Goal: Task Accomplishment & Management: Manage account settings

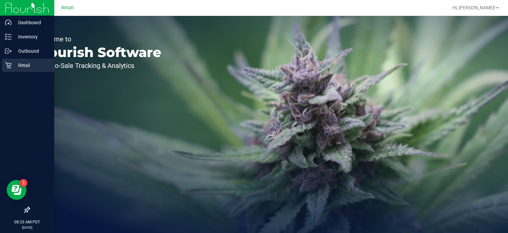
click at [10, 66] on icon at bounding box center [8, 65] width 6 height 6
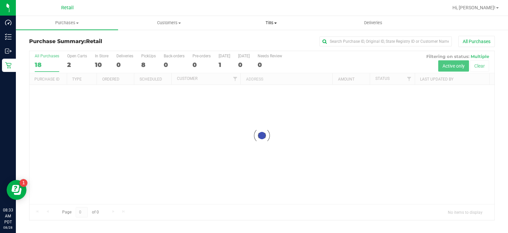
click at [267, 21] on span "Tills" at bounding box center [271, 23] width 102 height 6
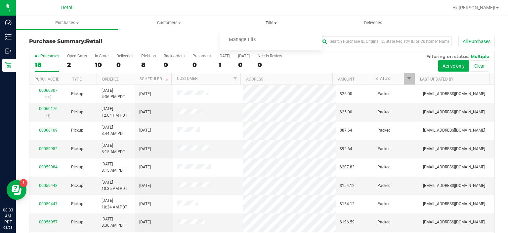
click at [251, 38] on span "Manage tills" at bounding box center [242, 40] width 45 height 6
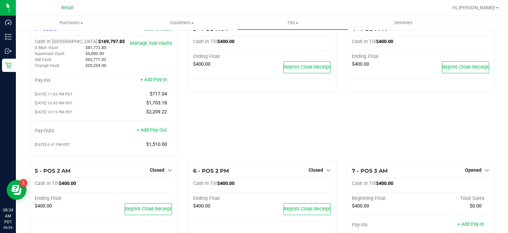
scroll to position [23, 0]
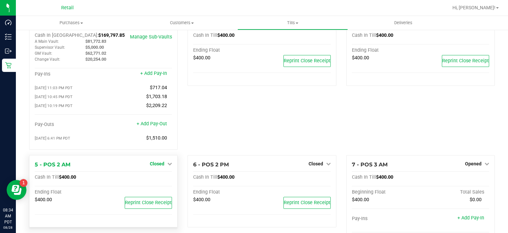
click at [159, 165] on span "Closed" at bounding box center [157, 163] width 15 height 5
click at [154, 178] on link "Open Till" at bounding box center [157, 176] width 18 height 5
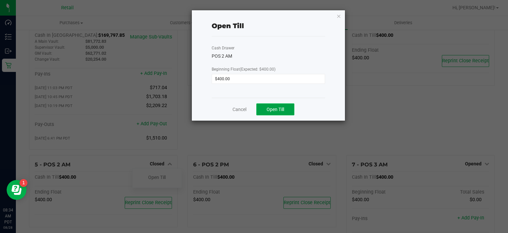
click at [273, 109] on span "Open Till" at bounding box center [276, 109] width 18 height 5
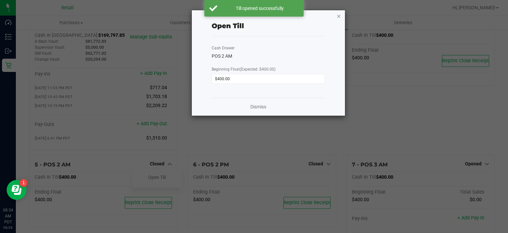
click at [340, 16] on icon "button" at bounding box center [339, 16] width 5 height 8
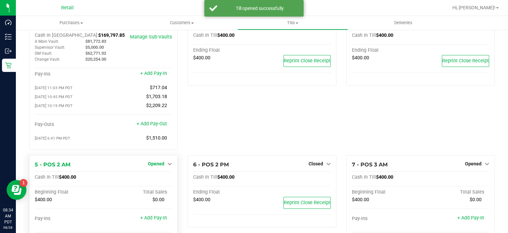
click at [157, 165] on span "Opened" at bounding box center [156, 163] width 17 height 5
click at [157, 178] on link "Close Till" at bounding box center [157, 176] width 18 height 5
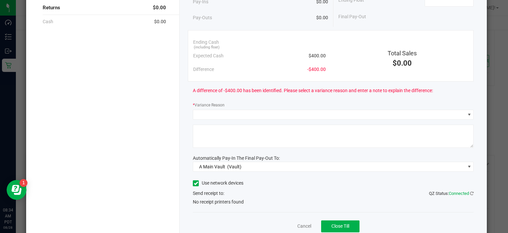
scroll to position [106, 0]
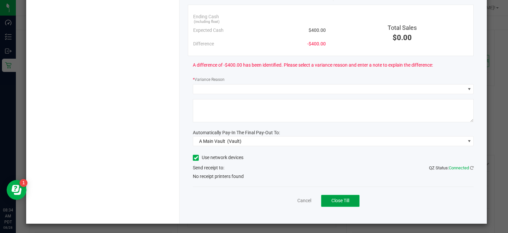
click at [339, 204] on button "Close Till" at bounding box center [340, 201] width 38 height 12
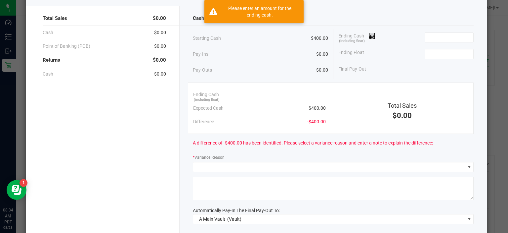
scroll to position [20, 0]
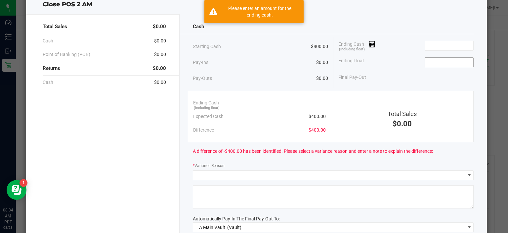
click at [442, 59] on input at bounding box center [449, 62] width 49 height 9
click at [442, 43] on input at bounding box center [449, 45] width 49 height 9
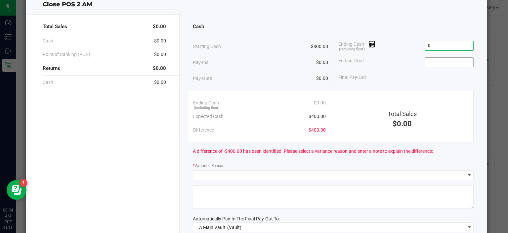
click at [441, 60] on input at bounding box center [449, 62] width 49 height 9
type input "$0.00"
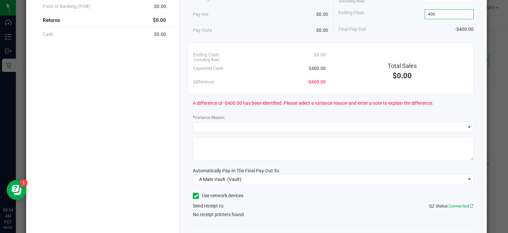
scroll to position [87, 0]
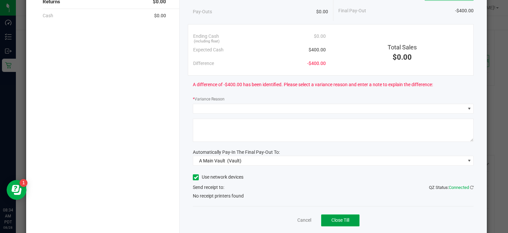
click at [339, 220] on span "Close Till" at bounding box center [341, 219] width 18 height 5
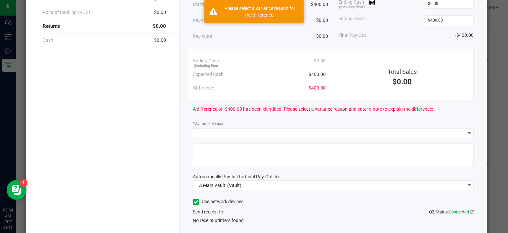
scroll to position [58, 0]
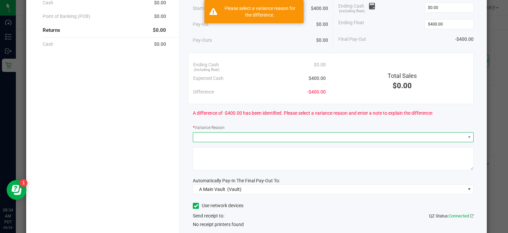
click at [294, 135] on span at bounding box center [329, 136] width 272 height 9
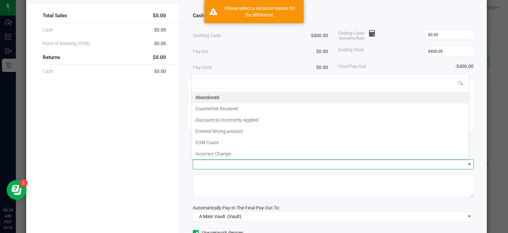
scroll to position [31, 0]
click at [393, 62] on div "Final Pay-Out -$400.00" at bounding box center [407, 67] width 136 height 14
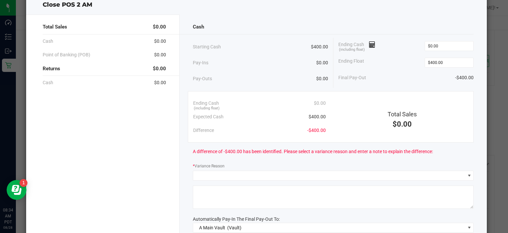
scroll to position [19, 0]
click at [451, 61] on input "$400.00" at bounding box center [449, 63] width 49 height 9
type input "400"
click at [452, 46] on input "$0.00" at bounding box center [449, 46] width 49 height 9
type input "0"
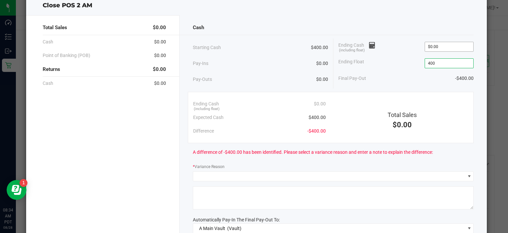
type input "$400.00"
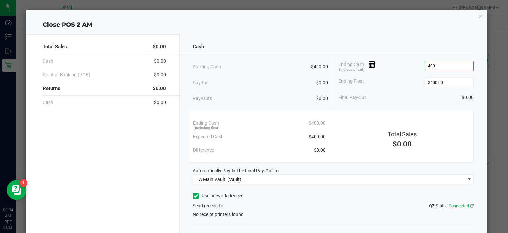
scroll to position [38, 0]
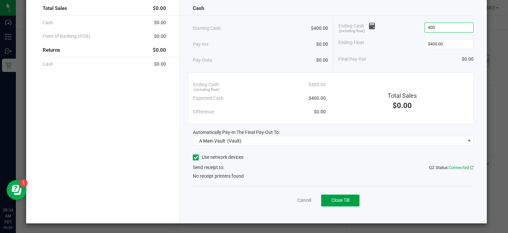
click at [336, 198] on span "Close Till" at bounding box center [341, 199] width 18 height 5
type input "$400.00"
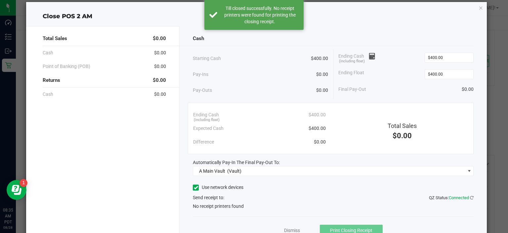
scroll to position [0, 0]
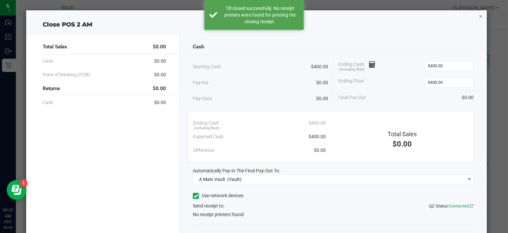
click at [479, 16] on icon "button" at bounding box center [481, 16] width 5 height 8
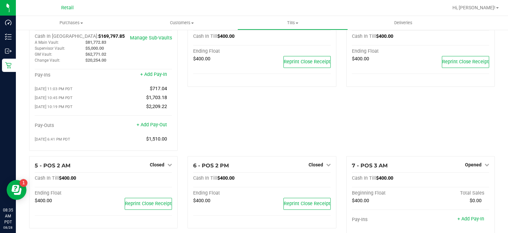
scroll to position [25, 0]
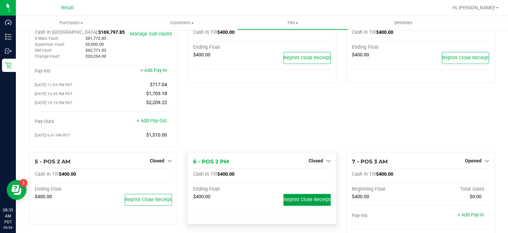
click at [302, 201] on span "Reprint Close Receipt" at bounding box center [307, 200] width 47 height 6
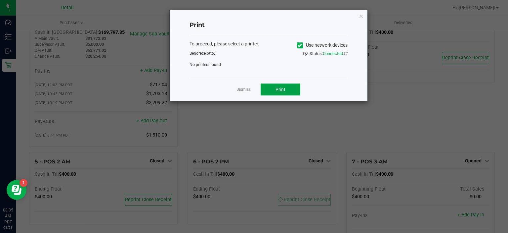
click at [281, 88] on span "Print" at bounding box center [281, 89] width 10 height 5
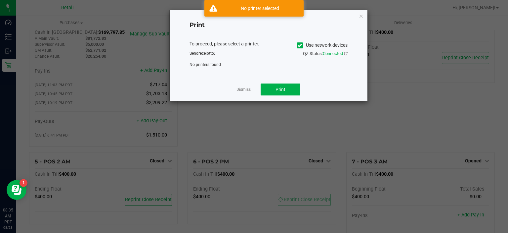
click at [300, 45] on icon at bounding box center [300, 45] width 4 height 0
click at [0, 0] on input "Use network devices" at bounding box center [0, 0] width 0 height 0
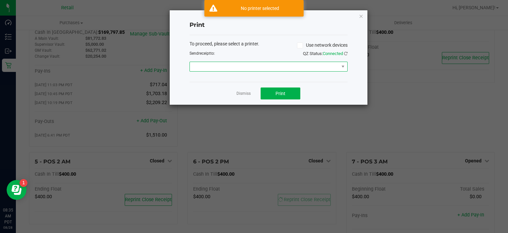
click at [245, 65] on span at bounding box center [264, 66] width 149 height 9
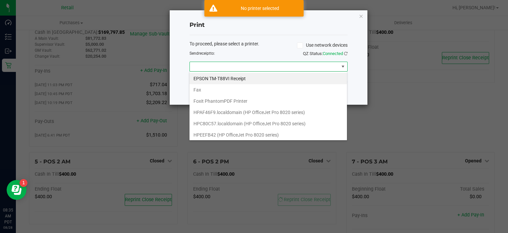
scroll to position [10, 158]
click at [229, 77] on Receipt "EPSON TM-T88VI Receipt" at bounding box center [269, 78] width 158 height 11
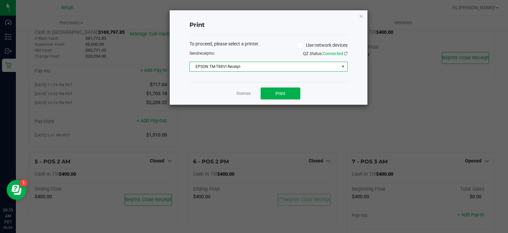
click at [307, 97] on div "Dismiss Print" at bounding box center [269, 93] width 158 height 23
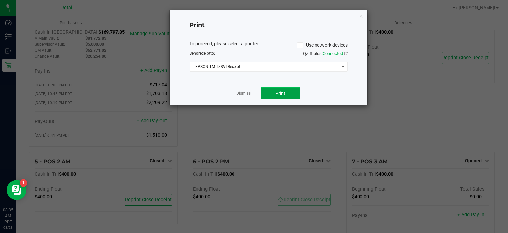
click at [283, 90] on button "Print" at bounding box center [281, 93] width 40 height 12
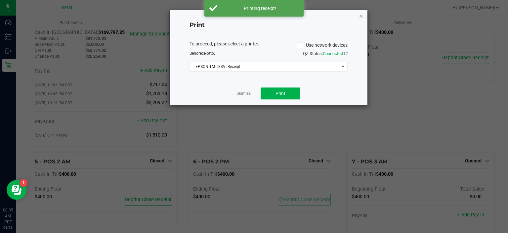
click at [360, 16] on icon "button" at bounding box center [361, 16] width 5 height 8
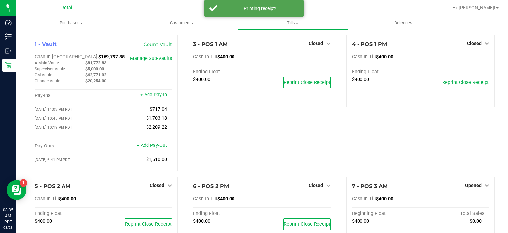
scroll to position [0, 0]
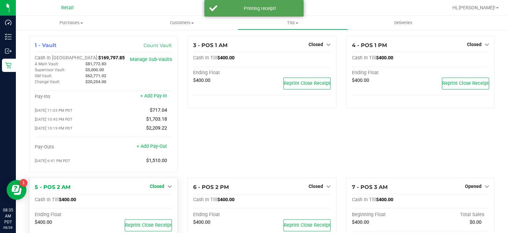
click at [156, 187] on span "Closed" at bounding box center [157, 185] width 15 height 5
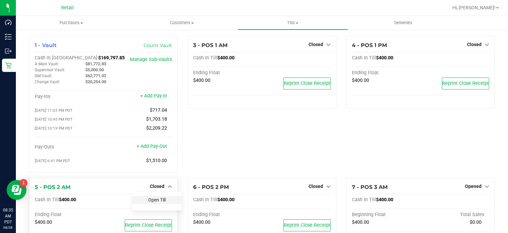
click at [157, 200] on link "Open Till" at bounding box center [157, 199] width 18 height 5
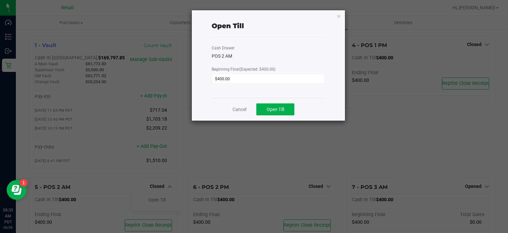
click at [330, 19] on div "Open Till Cash Drawer POS 2 AM Beginning Float (Expected: $400.00) $400.00 Canc…" at bounding box center [268, 65] width 153 height 110
click at [341, 17] on icon "button" at bounding box center [339, 16] width 5 height 8
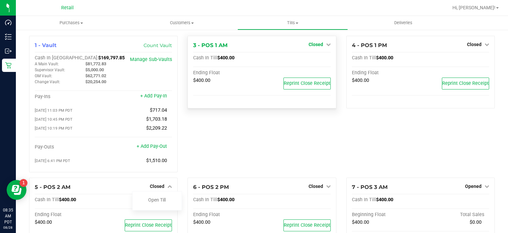
click at [318, 42] on span "Closed" at bounding box center [316, 44] width 15 height 5
click at [314, 58] on link "Open Till" at bounding box center [316, 58] width 18 height 5
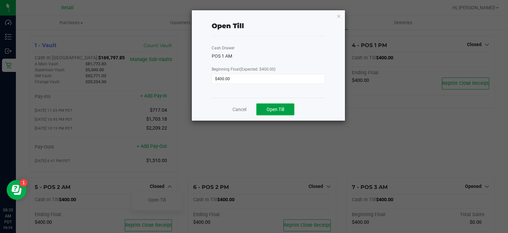
click at [277, 109] on span "Open Till" at bounding box center [276, 109] width 18 height 5
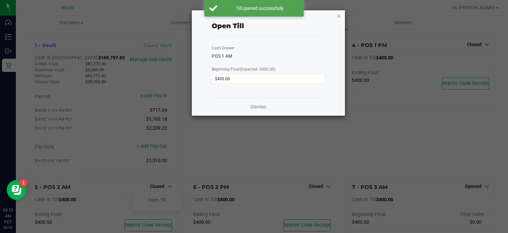
click at [339, 17] on icon "button" at bounding box center [339, 16] width 5 height 8
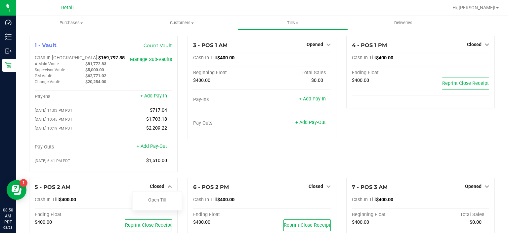
click at [249, 162] on div "3 - POS 1 AM Opened Close Till Cash In Till $400.00 Beginning Float Total Sales…" at bounding box center [262, 107] width 159 height 142
click at [201, 164] on div "3 - POS 1 AM Opened Close Till Cash In Till $400.00 Beginning Float Total Sales…" at bounding box center [262, 107] width 159 height 142
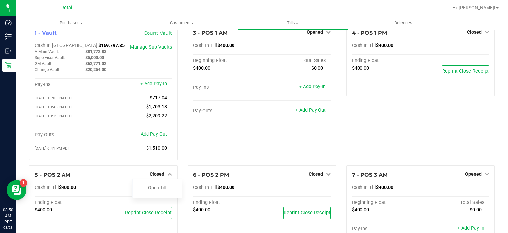
scroll to position [12, 0]
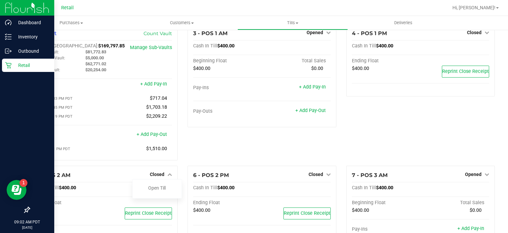
click at [12, 64] on p "Retail" at bounding box center [32, 65] width 40 height 8
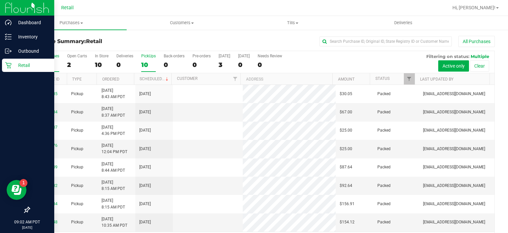
click at [145, 61] on div "10" at bounding box center [148, 65] width 15 height 8
click at [0, 0] on input "PickUps 10" at bounding box center [0, 0] width 0 height 0
click at [141, 66] on div "10" at bounding box center [148, 65] width 15 height 8
click at [0, 0] on input "PickUps 10" at bounding box center [0, 0] width 0 height 0
click at [151, 60] on label "PickUps 10" at bounding box center [148, 63] width 15 height 18
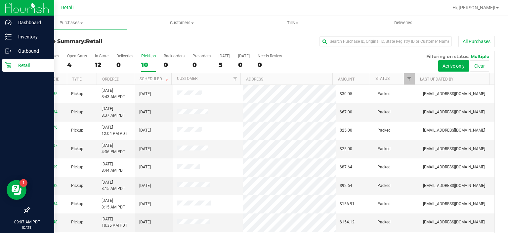
click at [0, 0] on input "PickUps 10" at bounding box center [0, 0] width 0 height 0
click at [144, 64] on div "10" at bounding box center [148, 65] width 15 height 8
click at [0, 0] on input "PickUps 10" at bounding box center [0, 0] width 0 height 0
click at [143, 62] on div "10" at bounding box center [148, 65] width 15 height 8
click at [0, 0] on input "PickUps 10" at bounding box center [0, 0] width 0 height 0
